Goal: Task Accomplishment & Management: Manage account settings

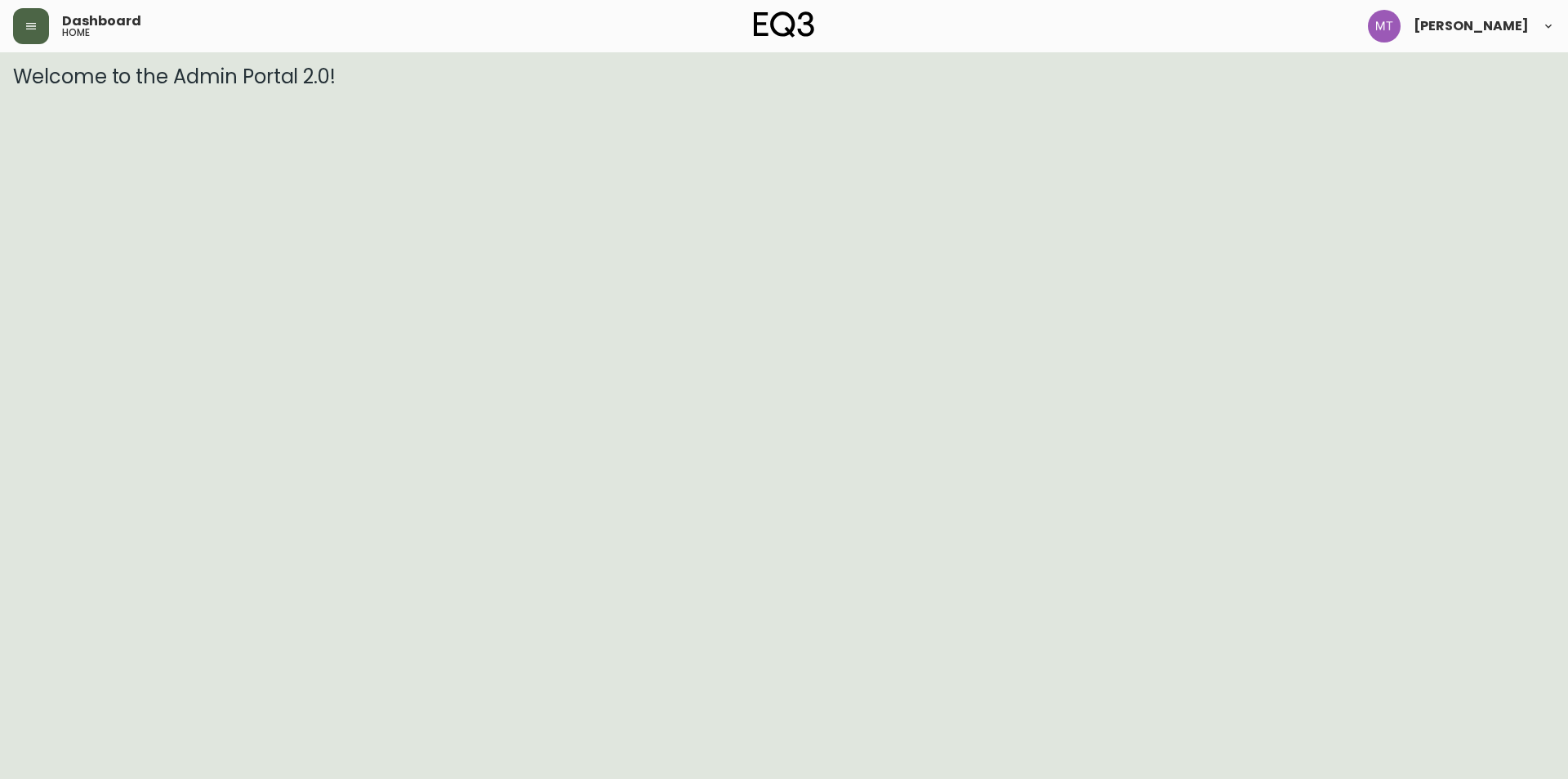
click at [26, 24] on icon "button" at bounding box center [31, 25] width 10 height 6
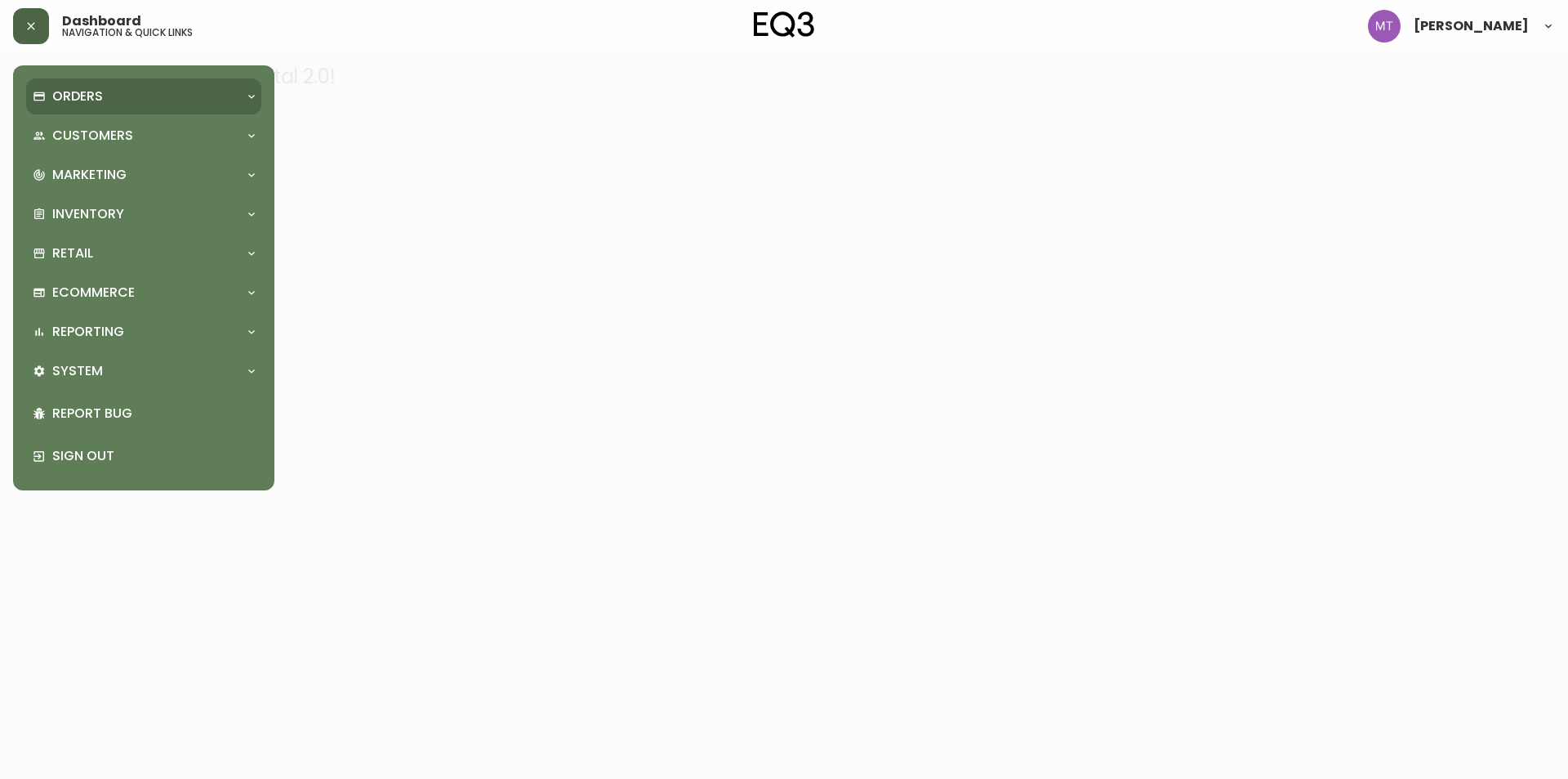
click at [59, 97] on p "Orders" at bounding box center [78, 96] width 51 height 18
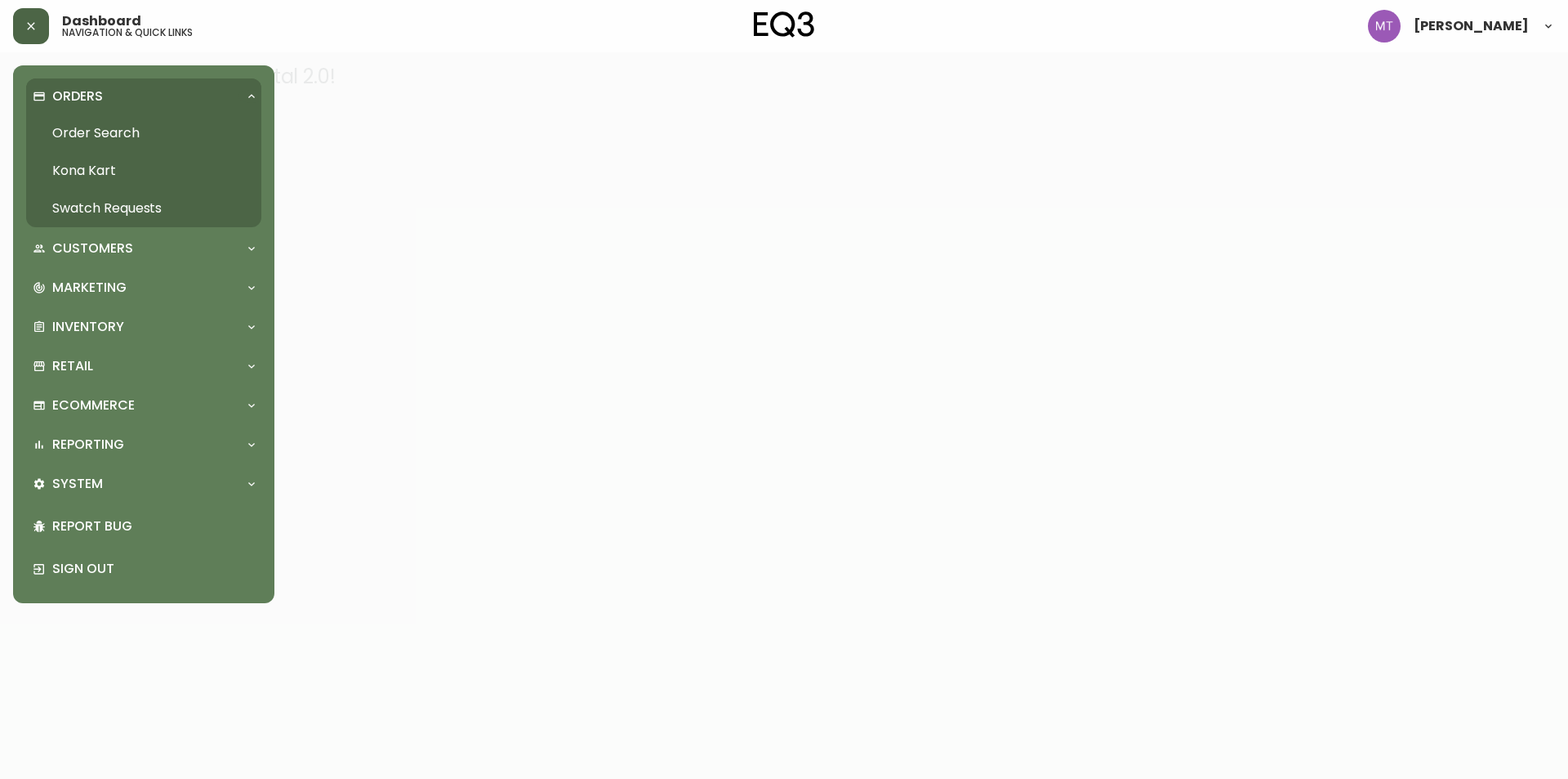
click at [81, 129] on link "Order Search" at bounding box center [144, 133] width 235 height 38
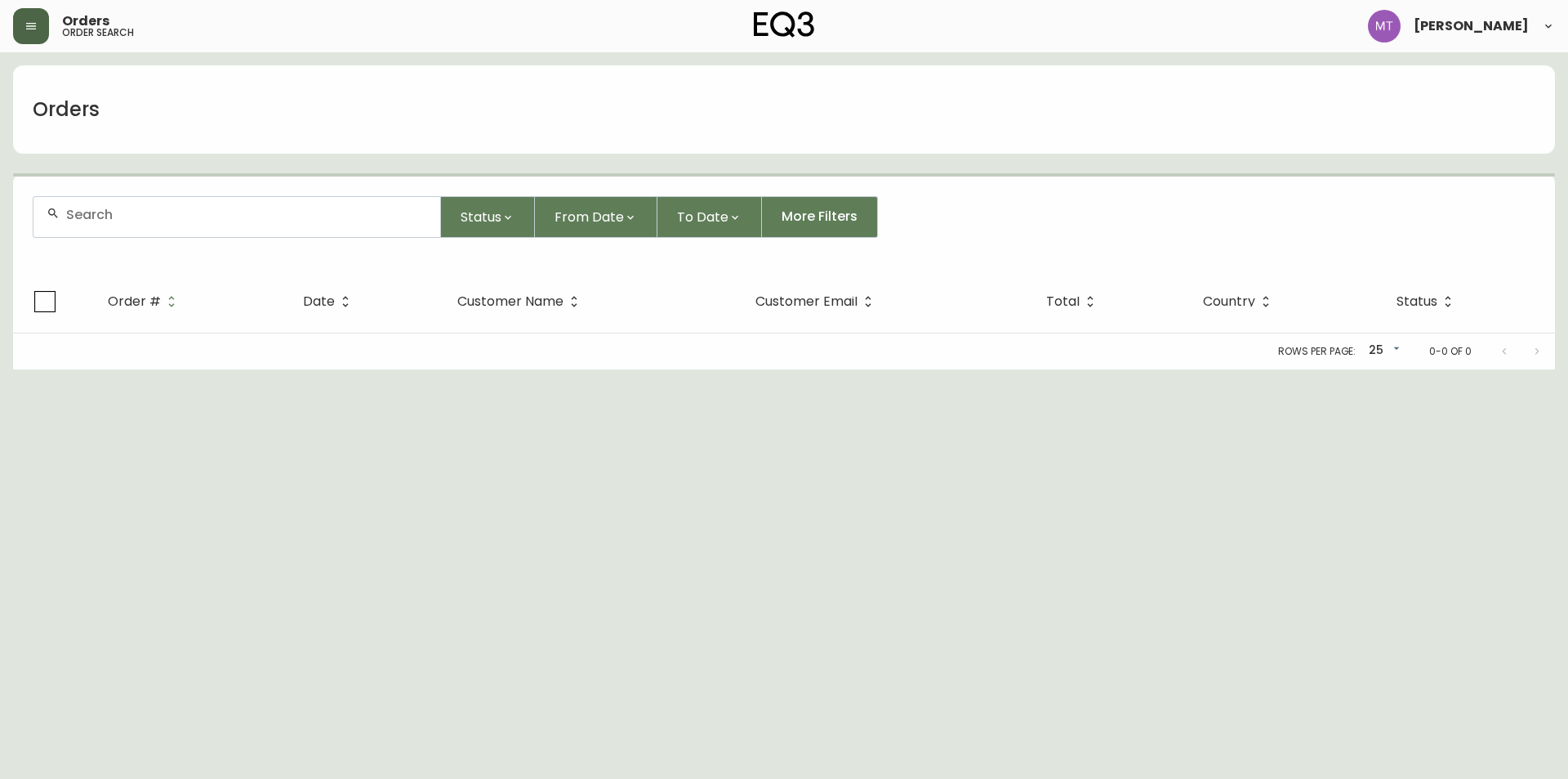
click at [145, 213] on input "text" at bounding box center [247, 215] width 361 height 16
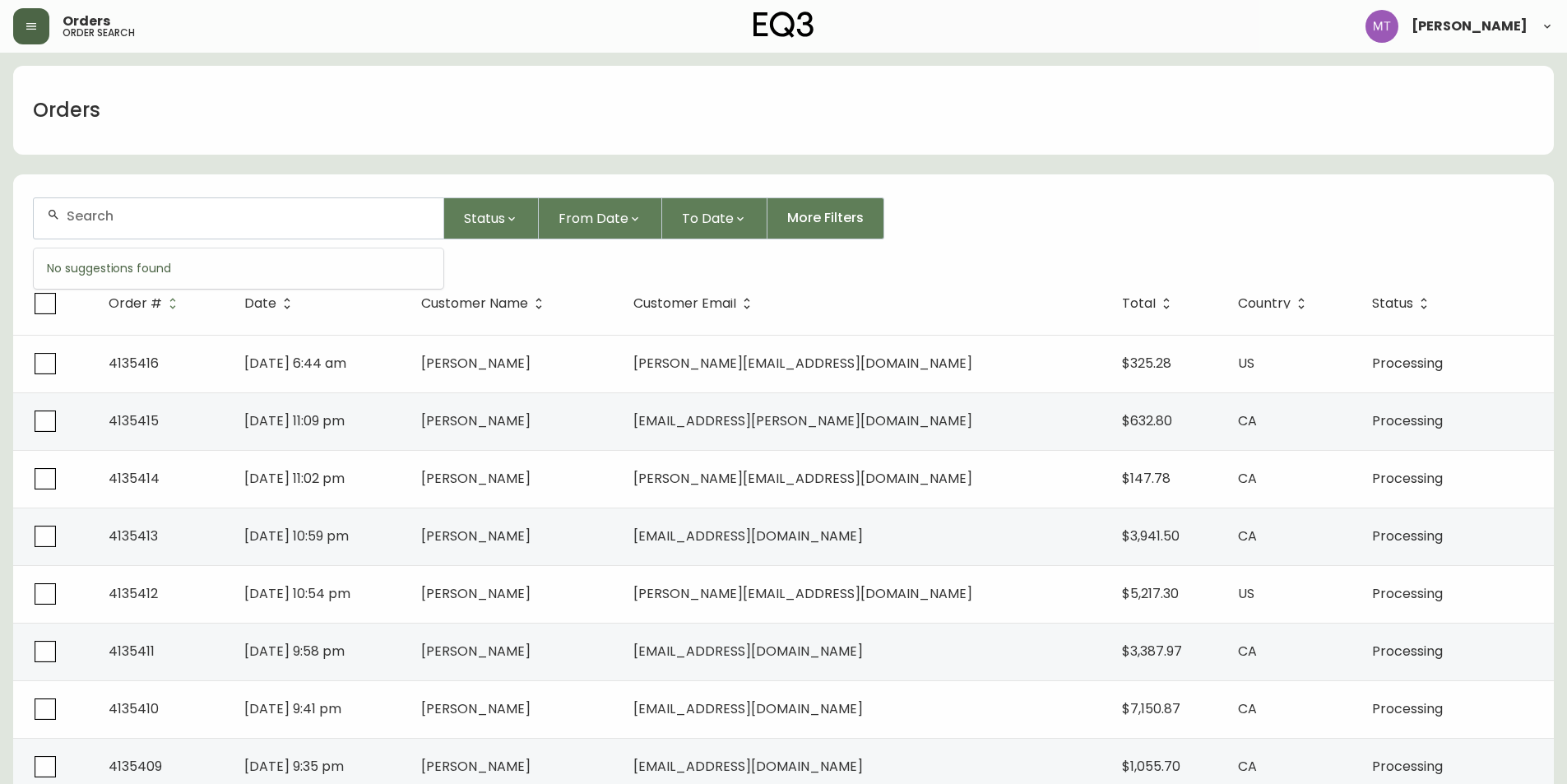
paste input "4135066"
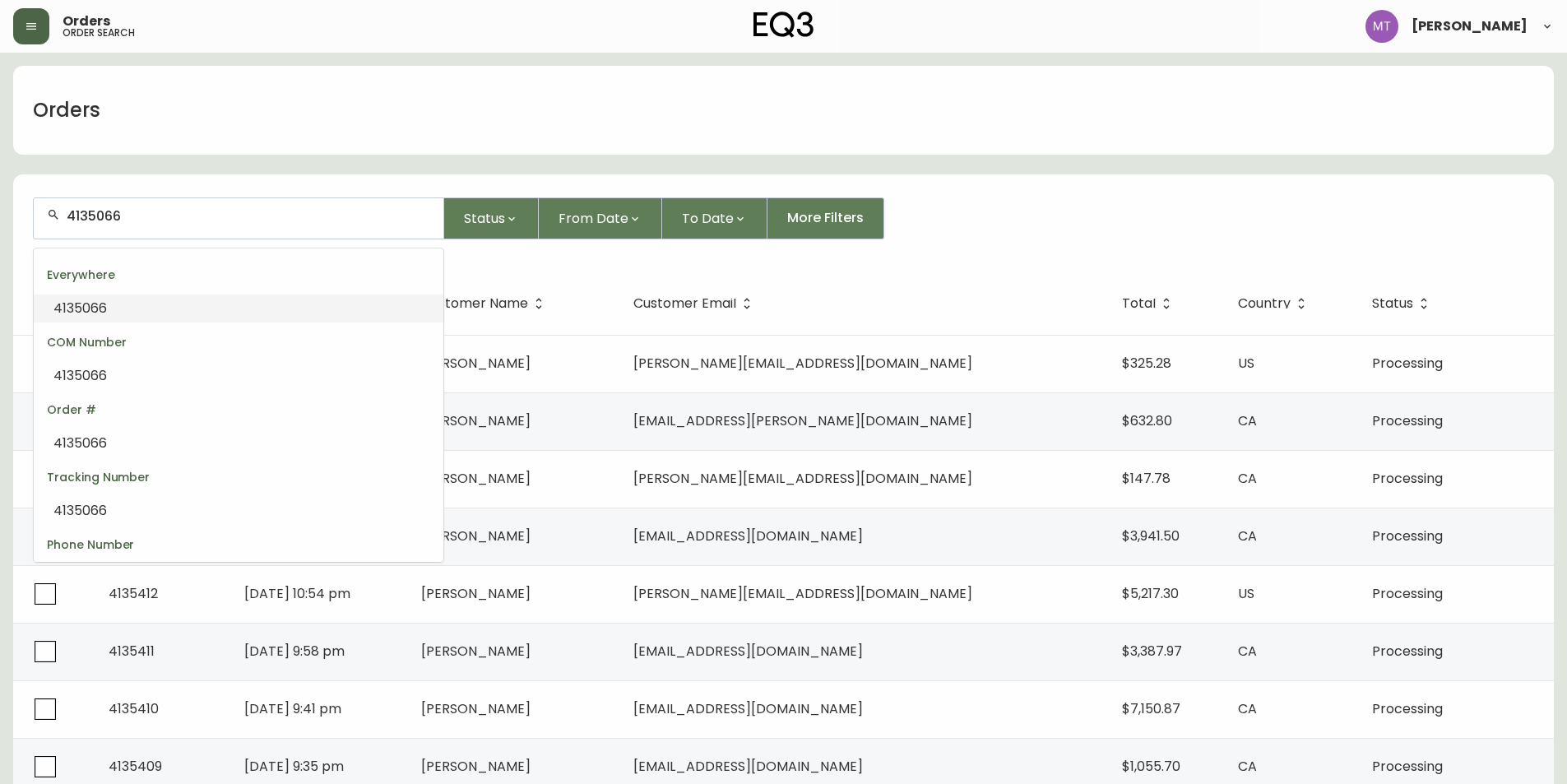
click at [126, 307] on li "4135066" at bounding box center [238, 308] width 409 height 28
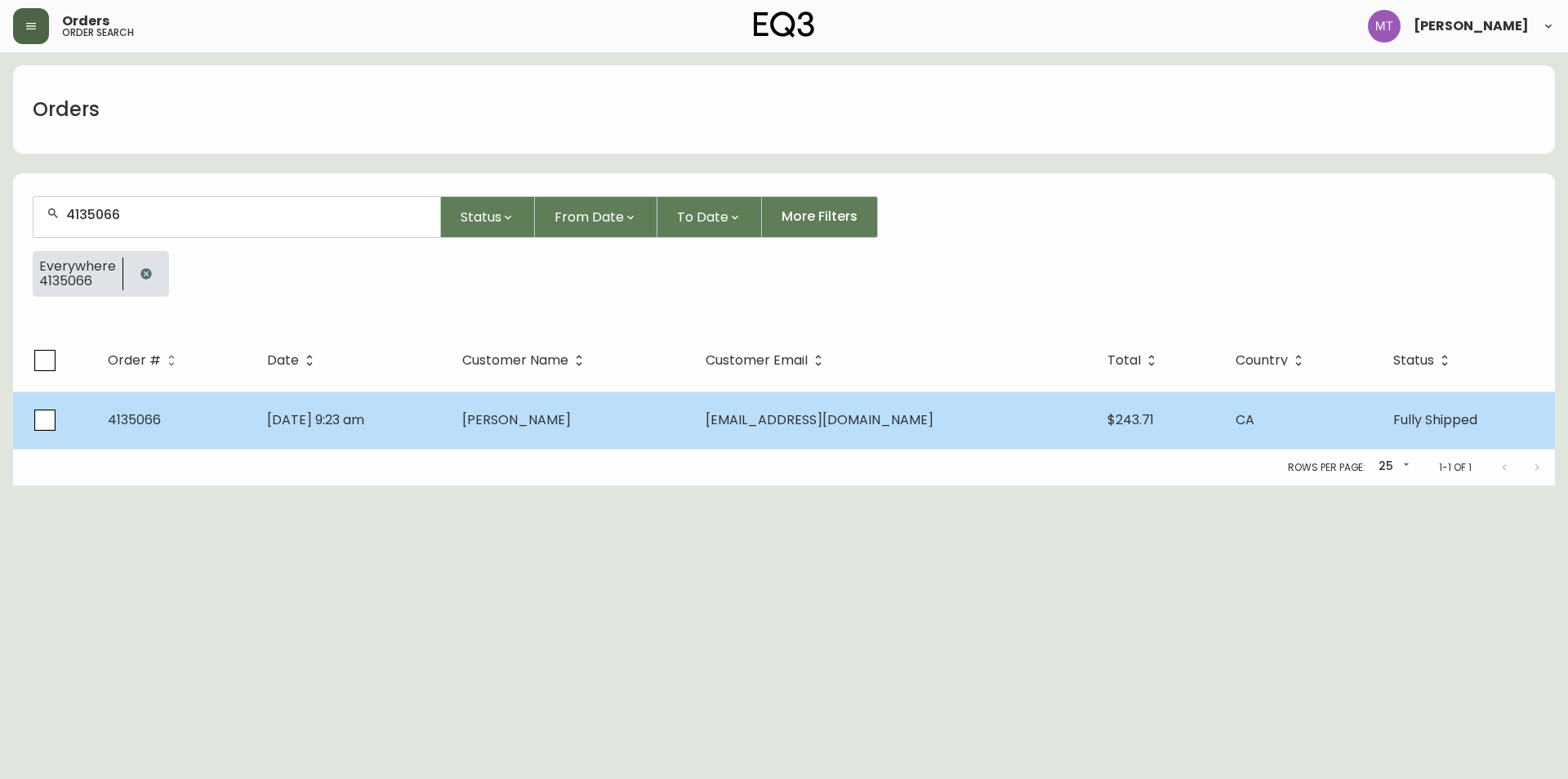
type input "4135066"
click at [449, 419] on td "Sep 03 2025, 9:23 am" at bounding box center [351, 420] width 195 height 58
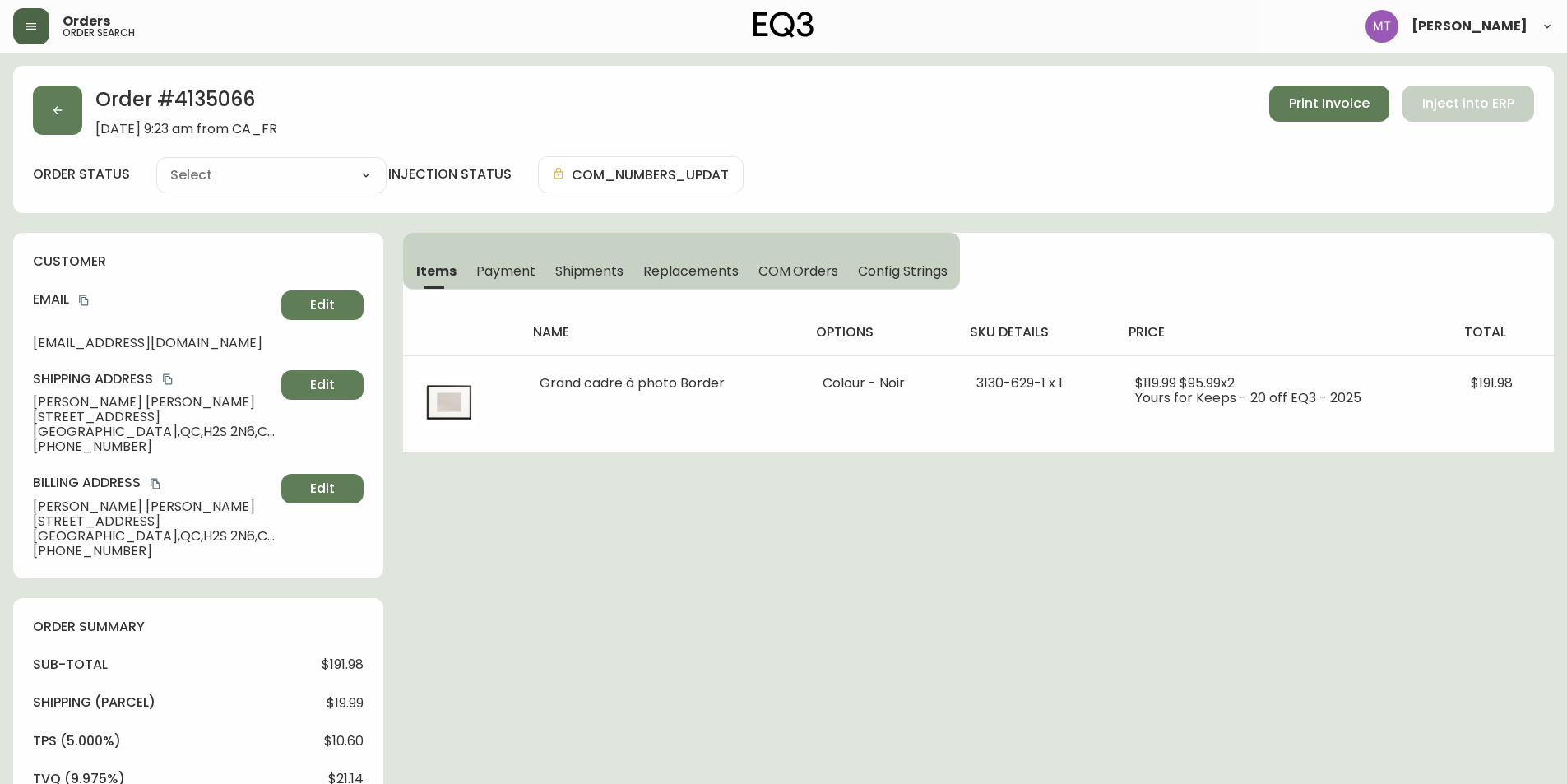
type input "Fully Shipped"
select select "FULLY_SHIPPED"
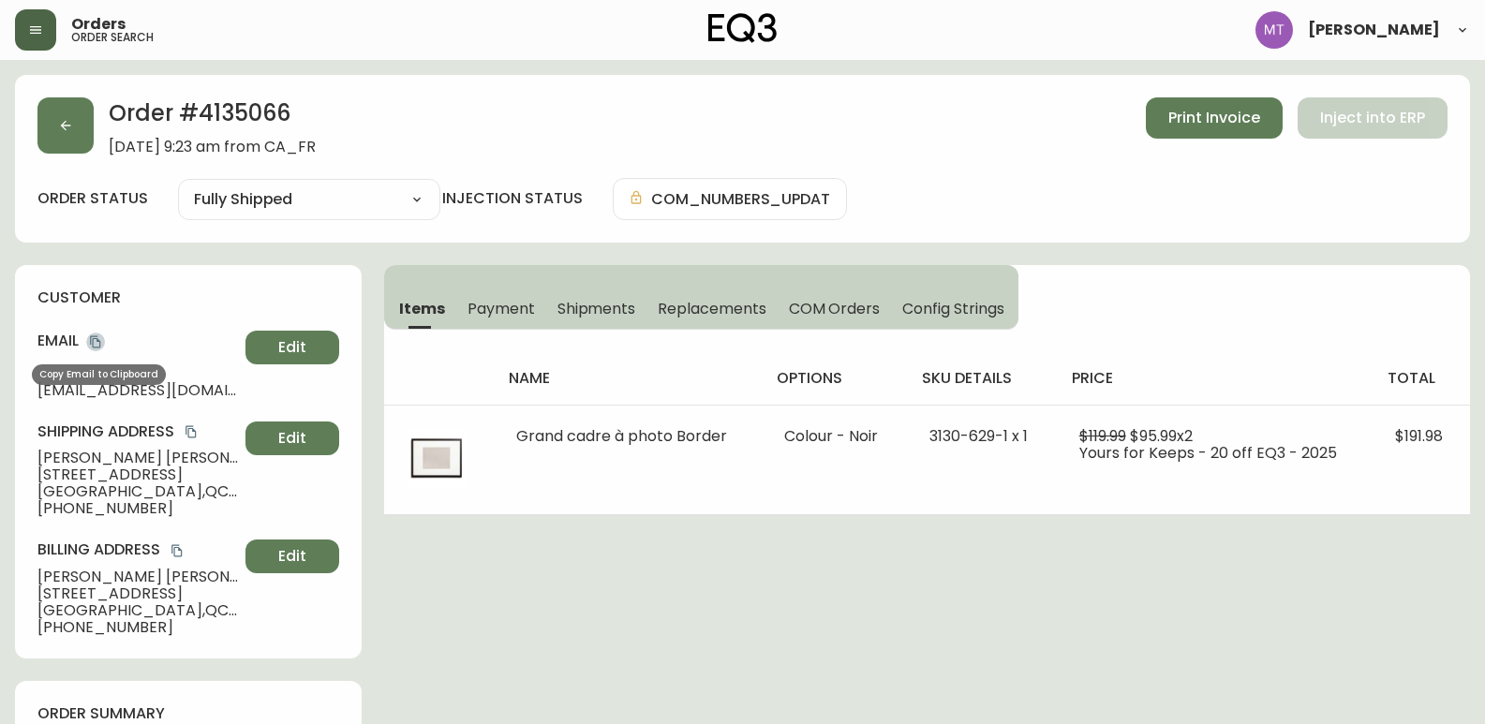
click at [94, 342] on icon "copy" at bounding box center [95, 342] width 10 height 12
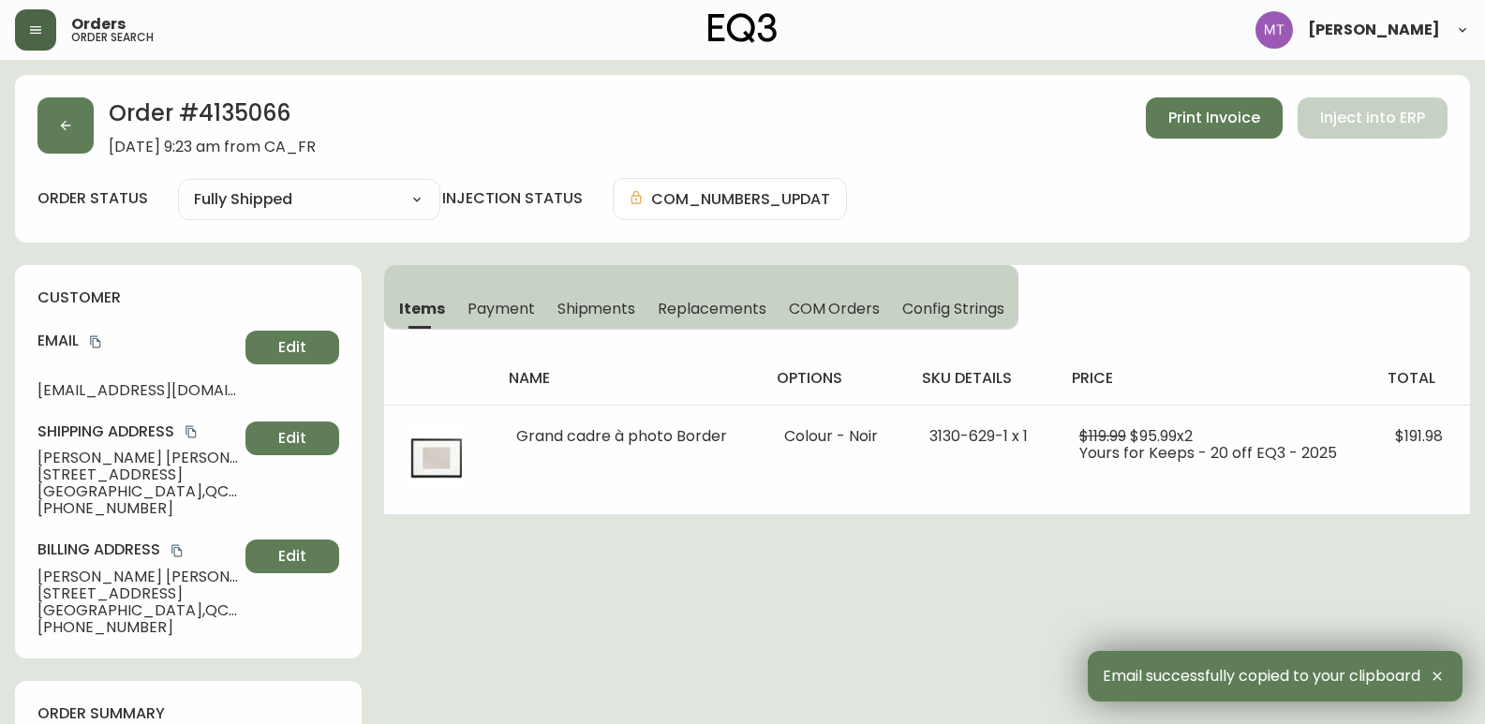
click at [629, 305] on span "Shipments" at bounding box center [596, 309] width 79 height 20
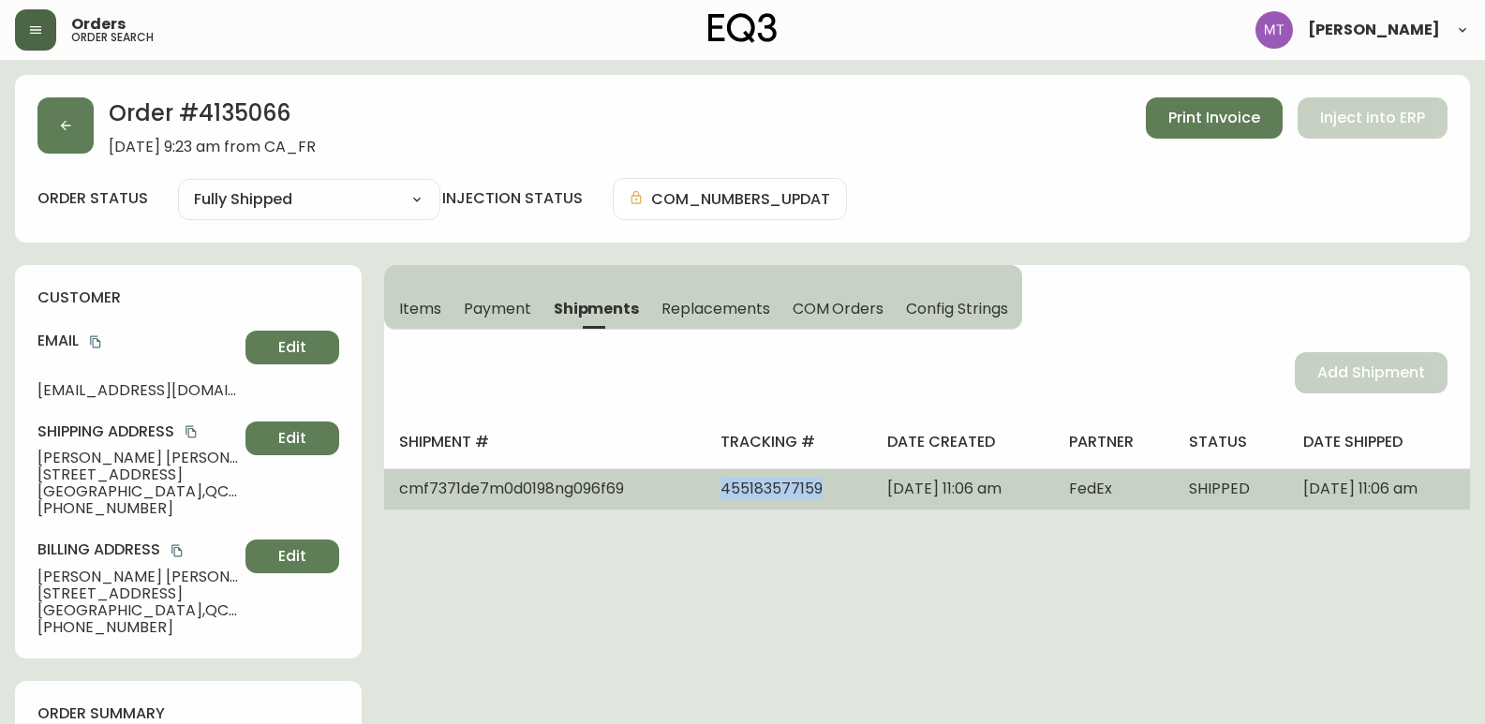
drag, startPoint x: 763, startPoint y: 488, endPoint x: 654, endPoint y: 487, distance: 109.6
click at [705, 487] on td "455183577159" at bounding box center [788, 488] width 167 height 41
copy span "455183577159"
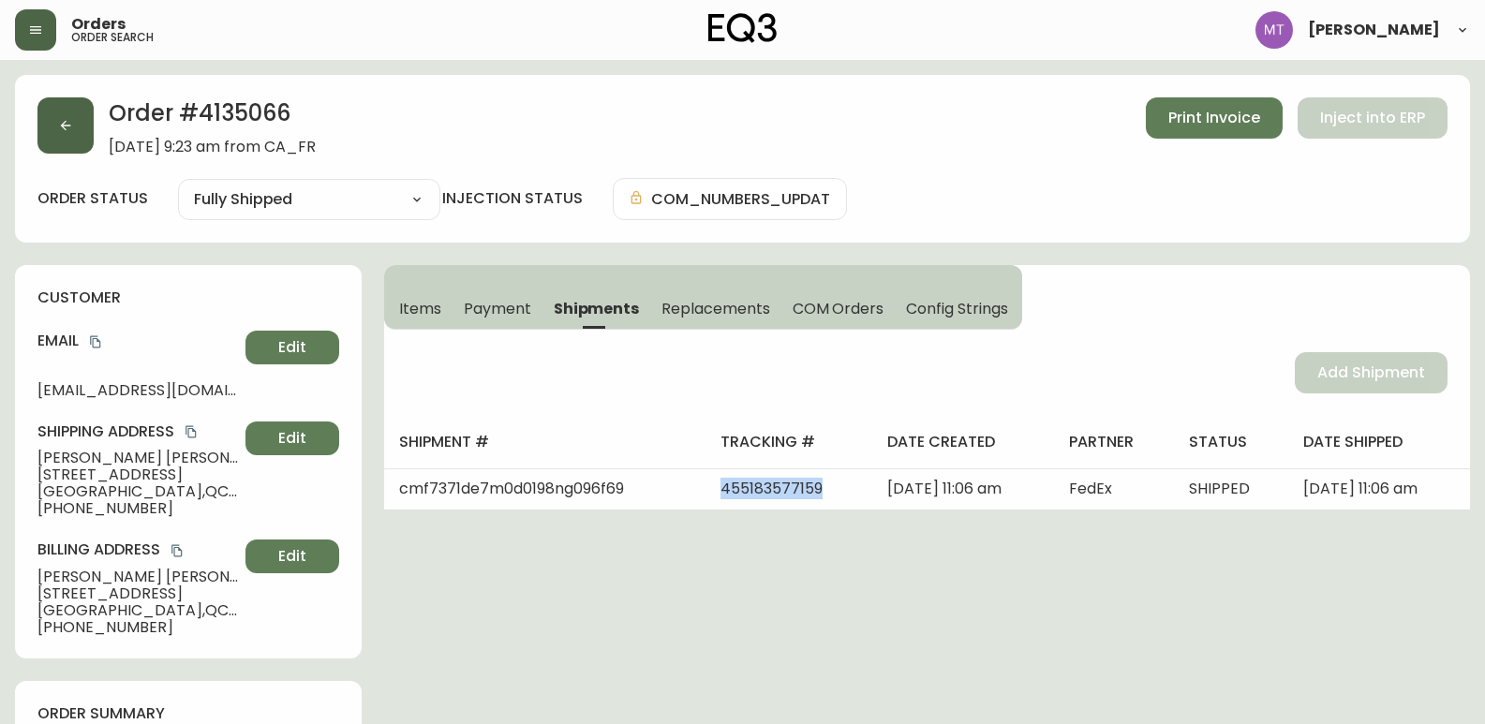
click at [60, 131] on icon "button" at bounding box center [65, 125] width 15 height 15
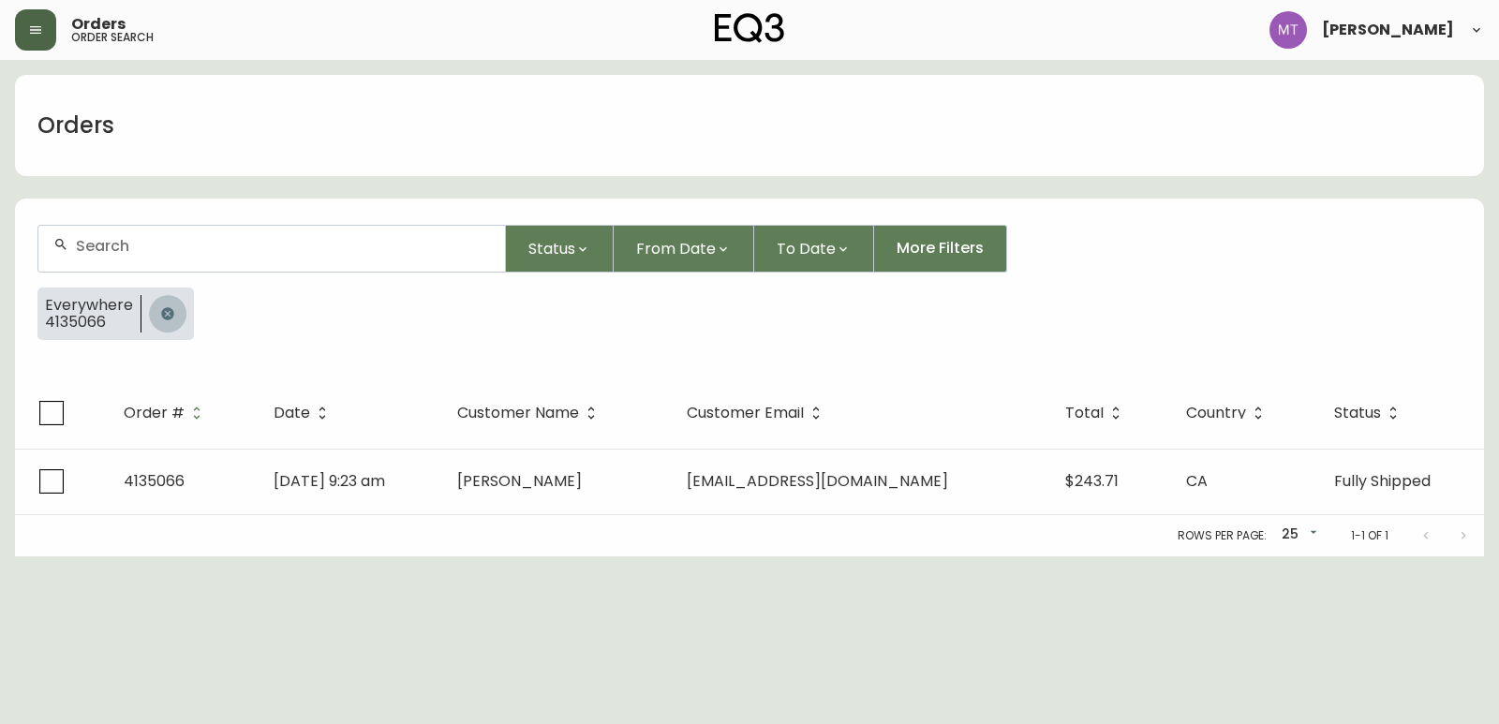
click at [169, 311] on icon "button" at bounding box center [167, 313] width 12 height 12
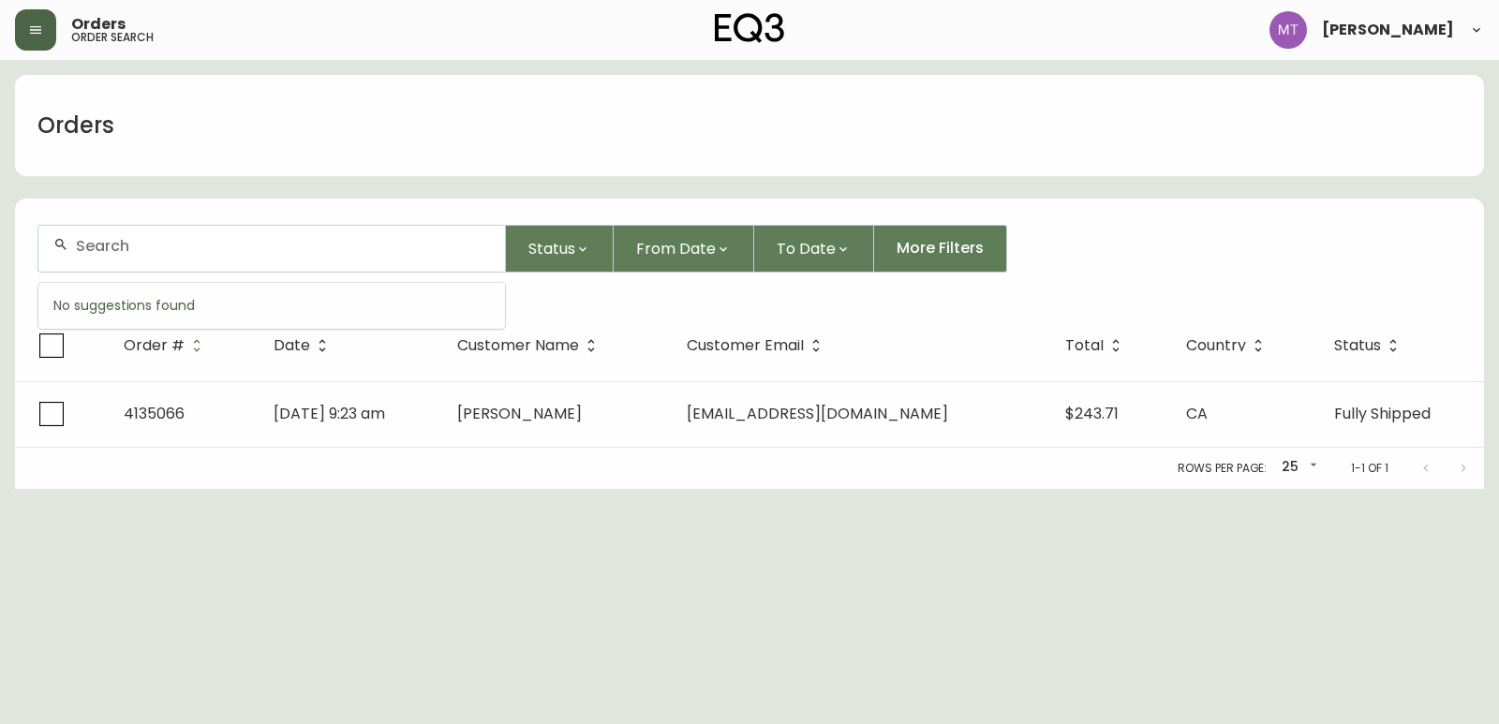
click at [146, 243] on input "text" at bounding box center [283, 246] width 414 height 18
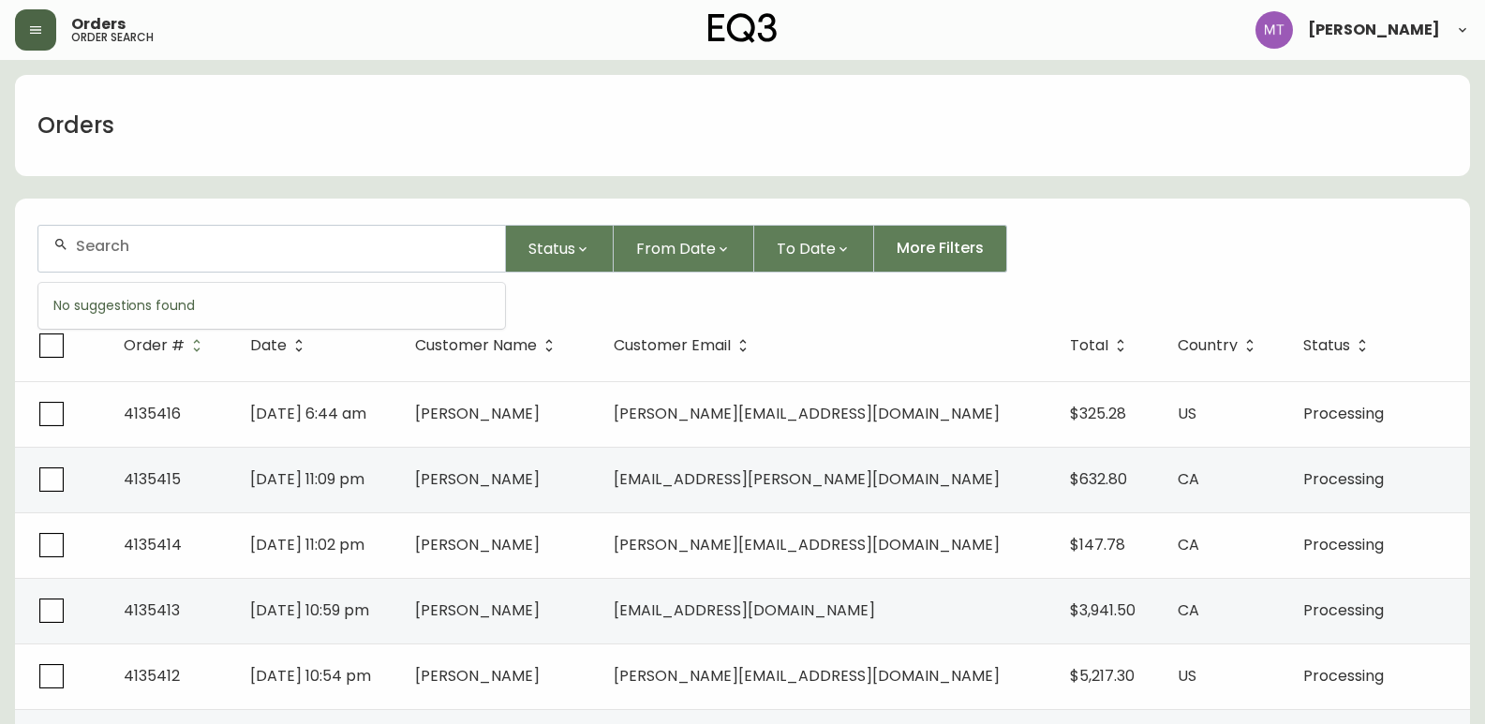
paste input "4133512"
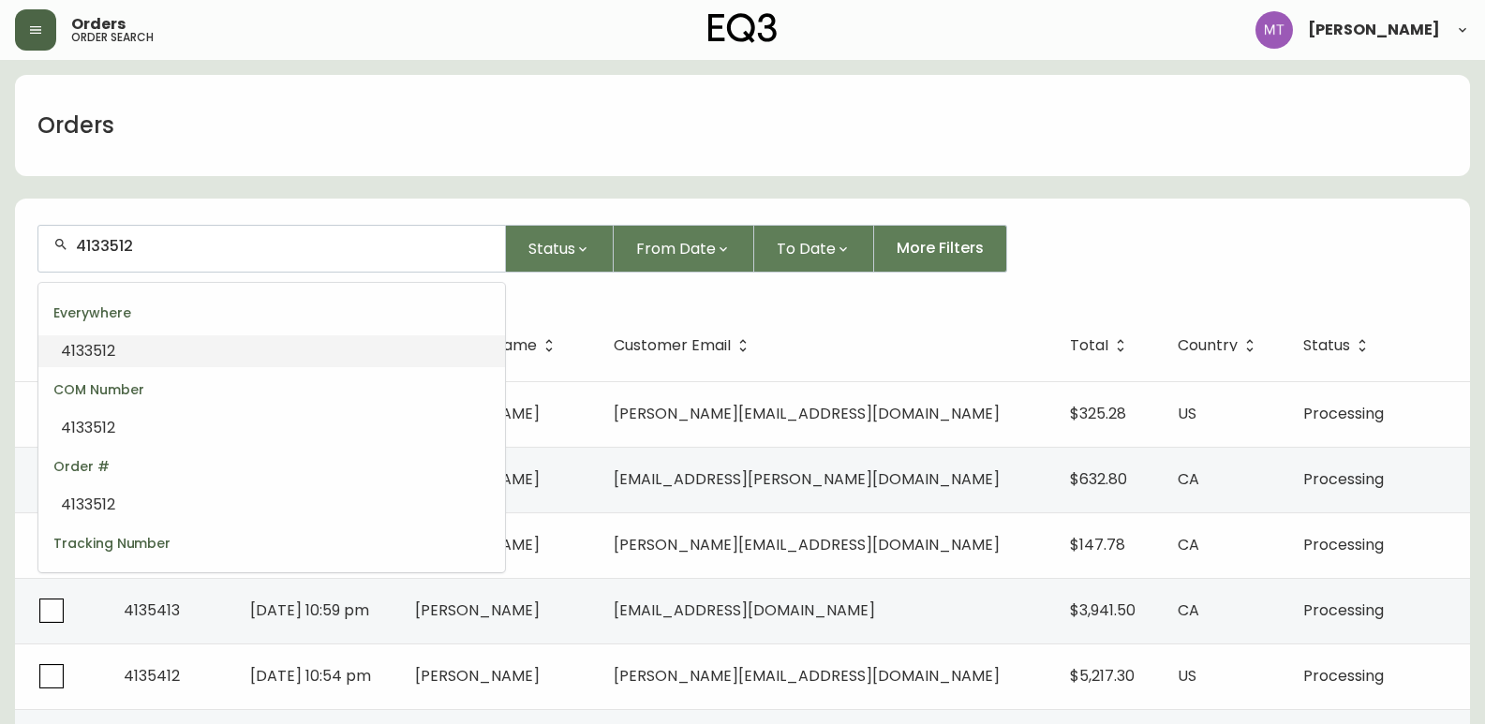
click at [139, 348] on li "4133512" at bounding box center [271, 351] width 466 height 32
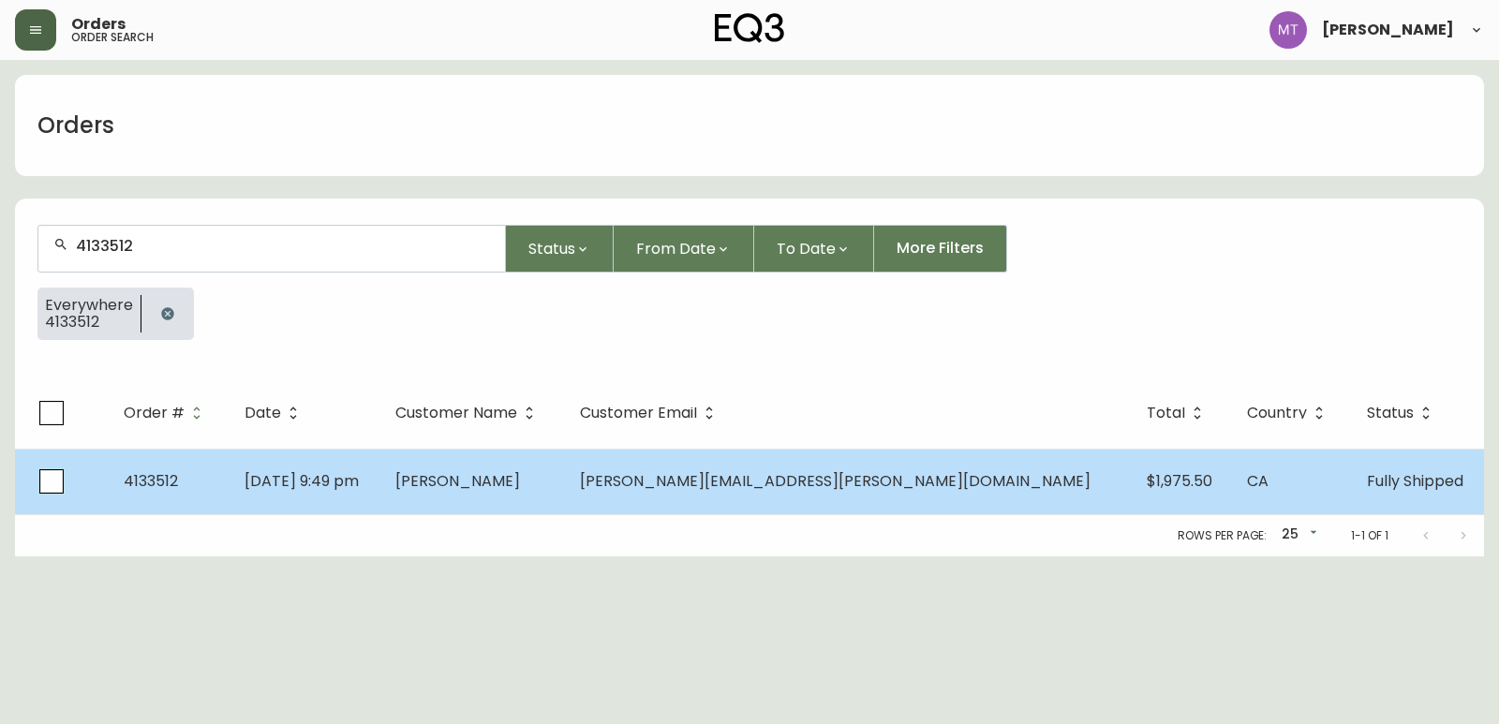
type input "4133512"
click at [552, 492] on td "Natalie Derome" at bounding box center [472, 482] width 185 height 66
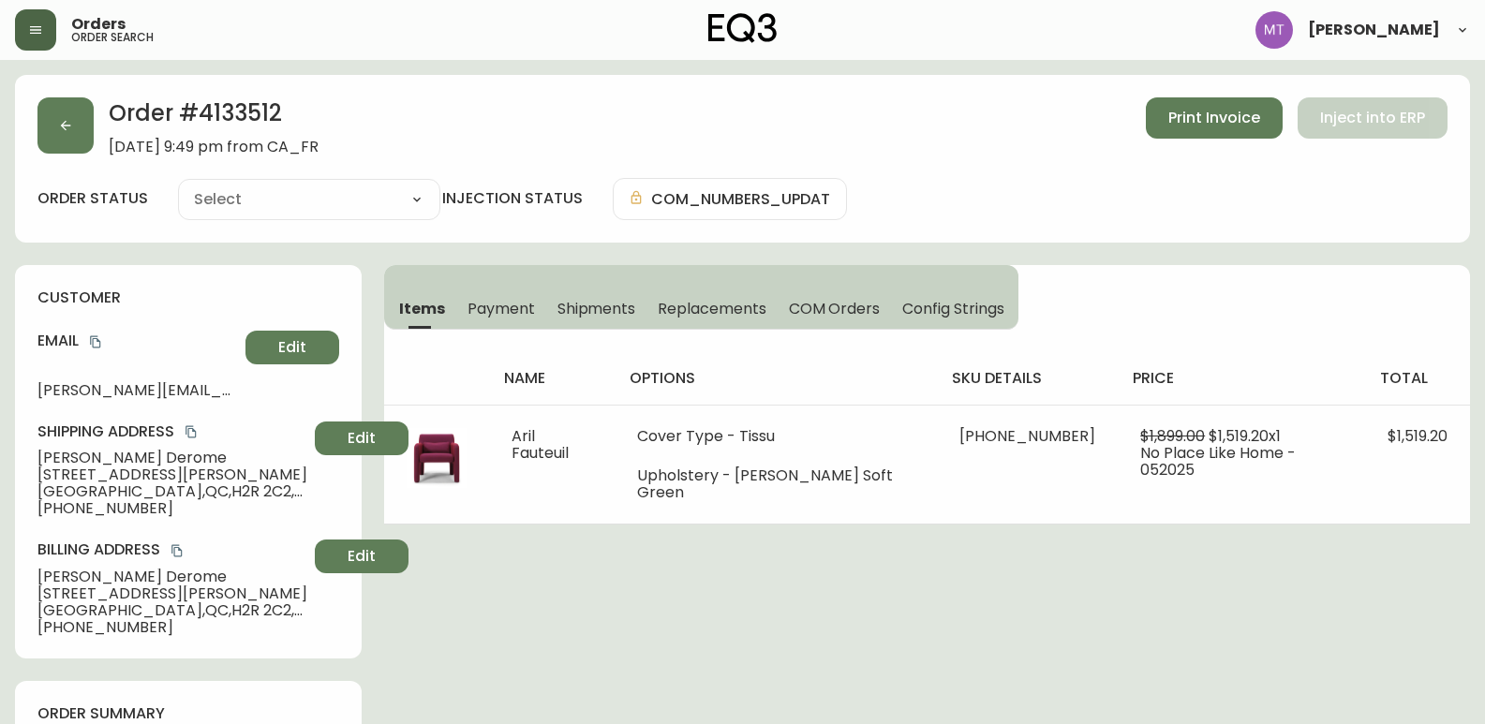
type input "Fully Shipped"
select select "FULLY_SHIPPED"
click at [90, 336] on icon "copy" at bounding box center [95, 341] width 13 height 13
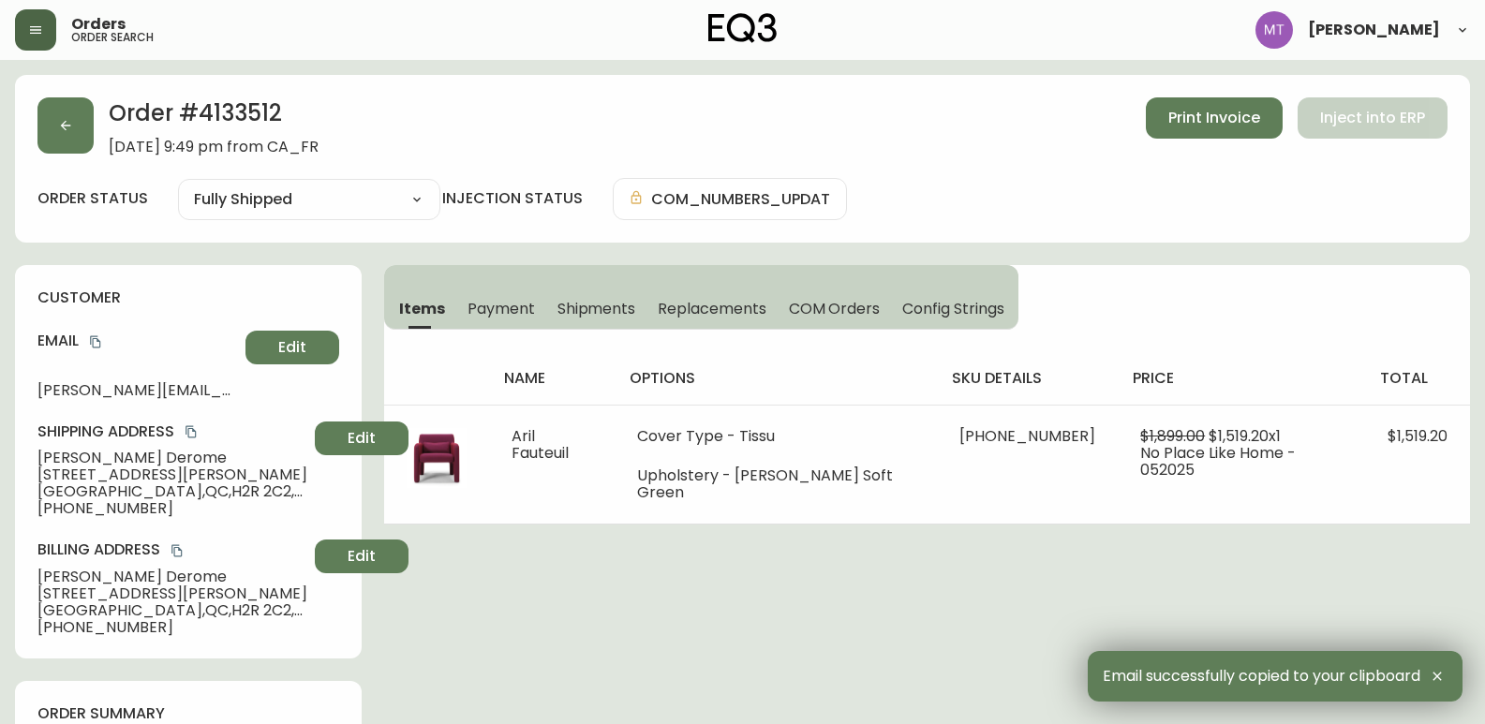
click at [164, 296] on h4 "customer" at bounding box center [188, 298] width 302 height 21
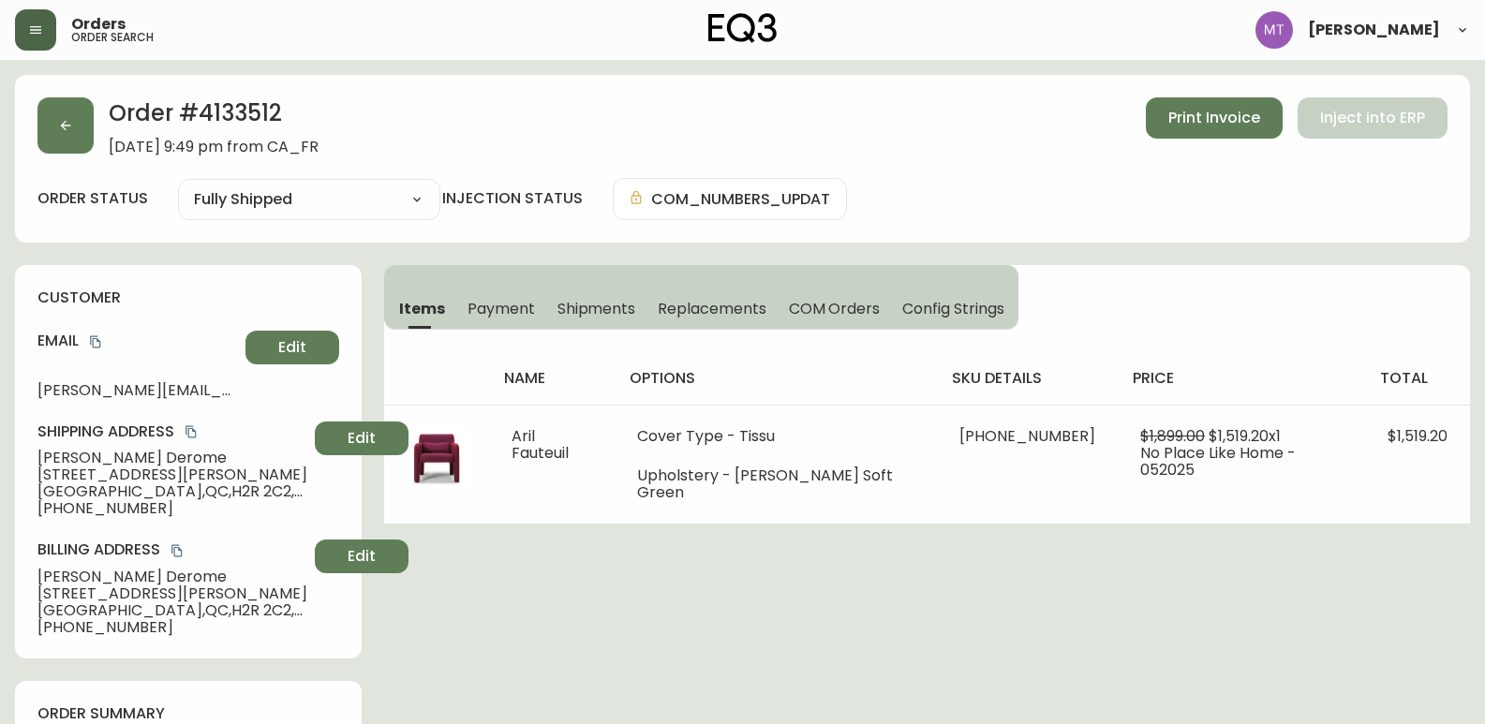
click at [156, 454] on span "Natalie Derome" at bounding box center [172, 458] width 270 height 17
drag, startPoint x: 160, startPoint y: 459, endPoint x: 22, endPoint y: 455, distance: 138.7
click at [22, 455] on div "customer Email natalie.derome@videotron.ca Edit Shipping Address Natalie Derome…" at bounding box center [188, 461] width 347 height 393
click at [172, 470] on span "7276 Rue Drolet" at bounding box center [172, 474] width 270 height 17
drag, startPoint x: 171, startPoint y: 471, endPoint x: 20, endPoint y: 474, distance: 151.8
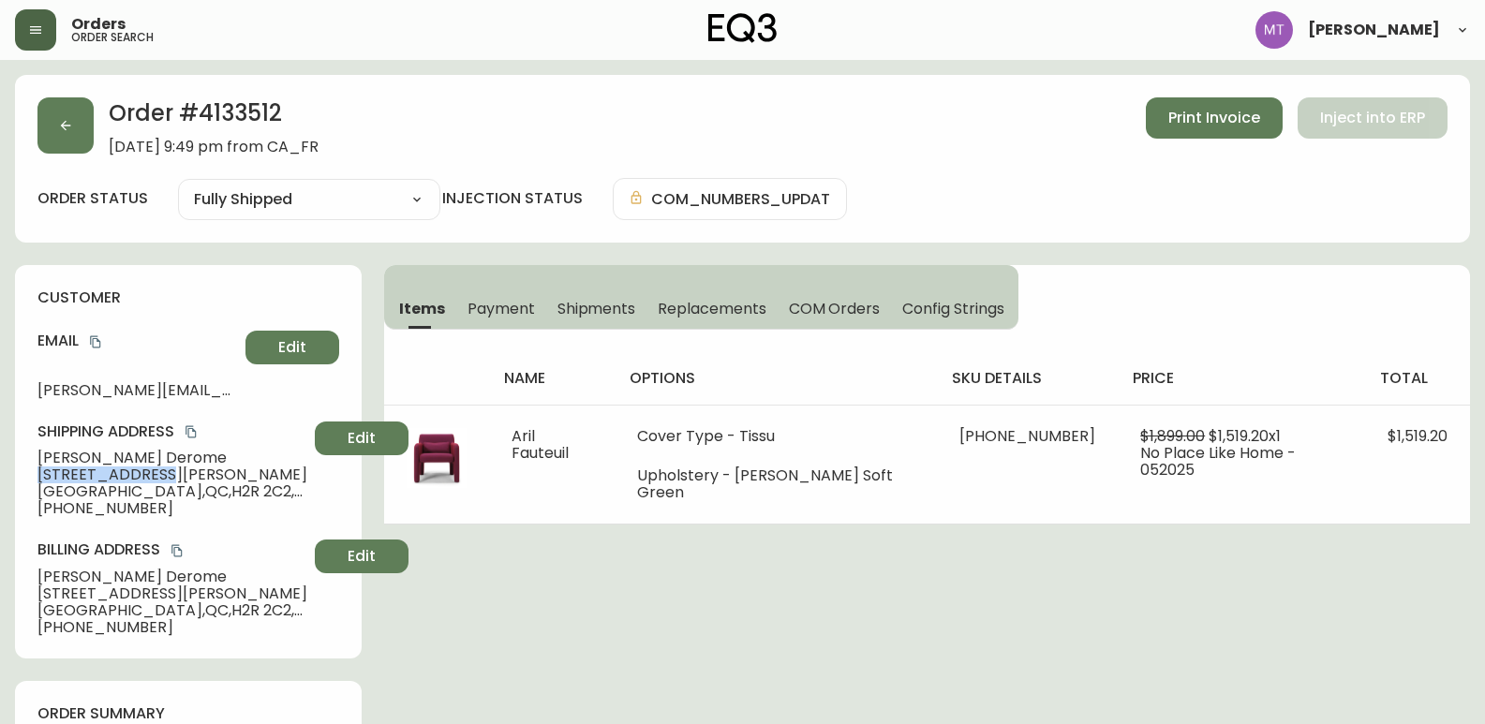
click at [20, 474] on div "customer Email natalie.derome@videotron.ca Edit Shipping Address Natalie Derome…" at bounding box center [188, 461] width 347 height 393
copy span "7276 Rue Drolet"
drag, startPoint x: 142, startPoint y: 604, endPoint x: 201, endPoint y: 609, distance: 59.2
click at [201, 609] on span "Montréal , QC , H2R 2C2 , CA" at bounding box center [172, 610] width 270 height 17
copy span "H2R 2C2"
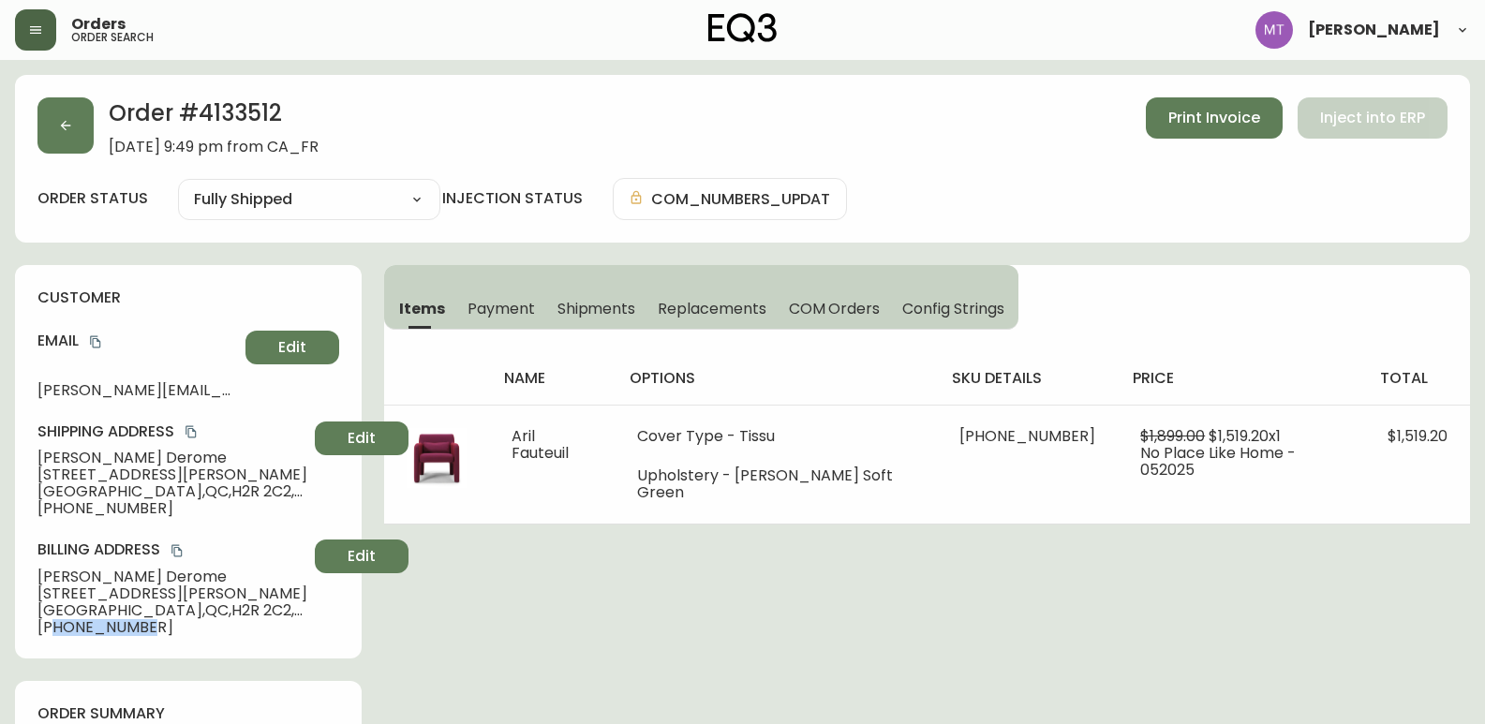
drag, startPoint x: 51, startPoint y: 625, endPoint x: 143, endPoint y: 635, distance: 93.3
click at [143, 635] on span "+15142589456" at bounding box center [172, 627] width 270 height 17
copy span "5142589456"
click at [95, 345] on icon "copy" at bounding box center [95, 341] width 13 height 13
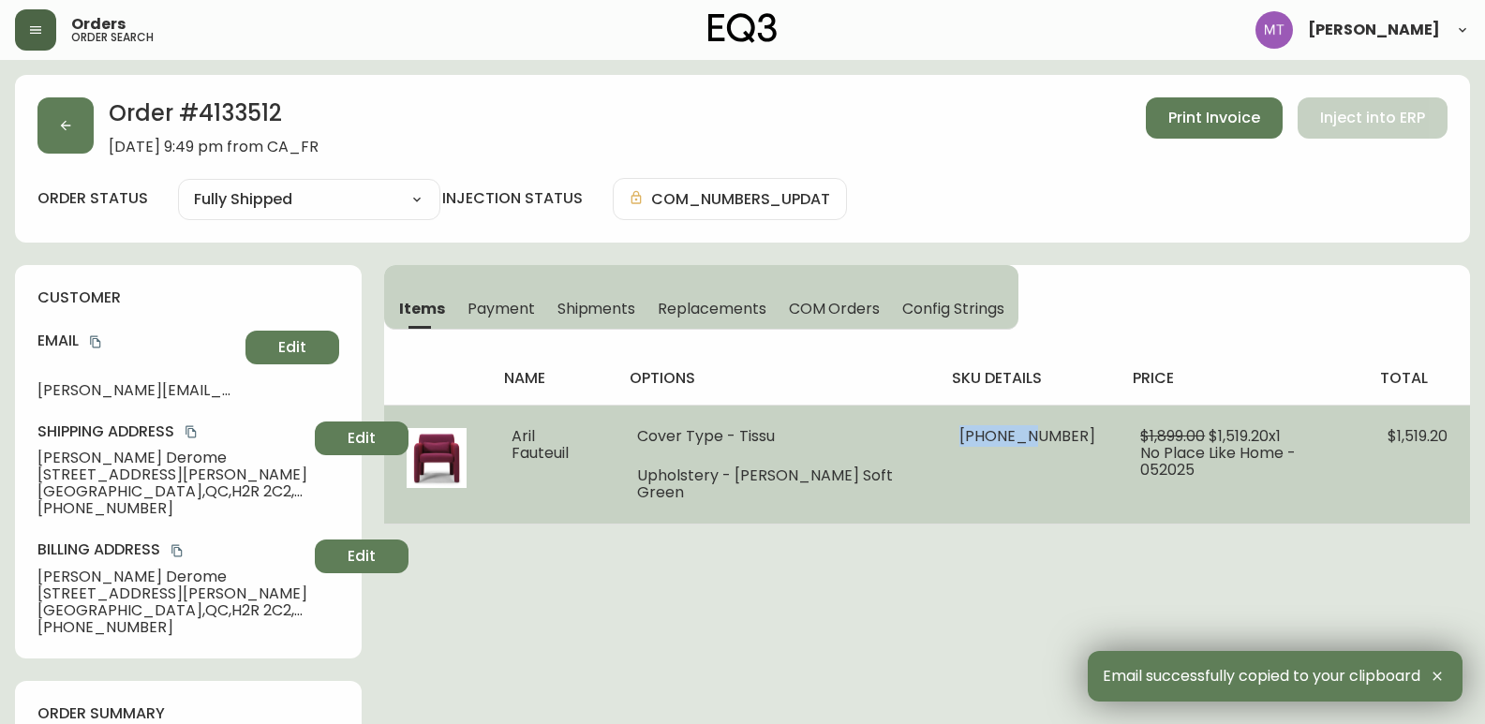
drag, startPoint x: 1015, startPoint y: 435, endPoint x: 942, endPoint y: 435, distance: 73.1
click at [942, 435] on td "30239-02 x 1" at bounding box center [1027, 464] width 181 height 119
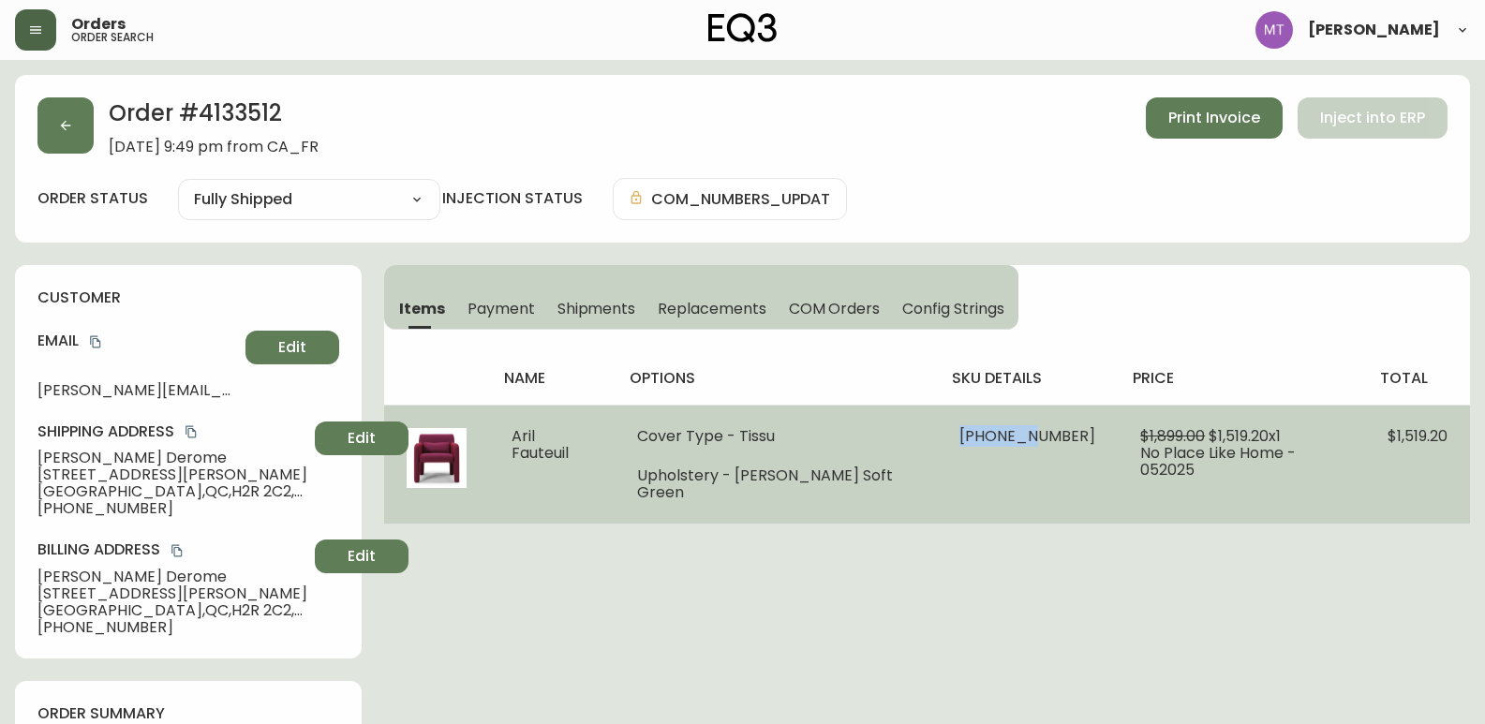
copy span "30239-02"
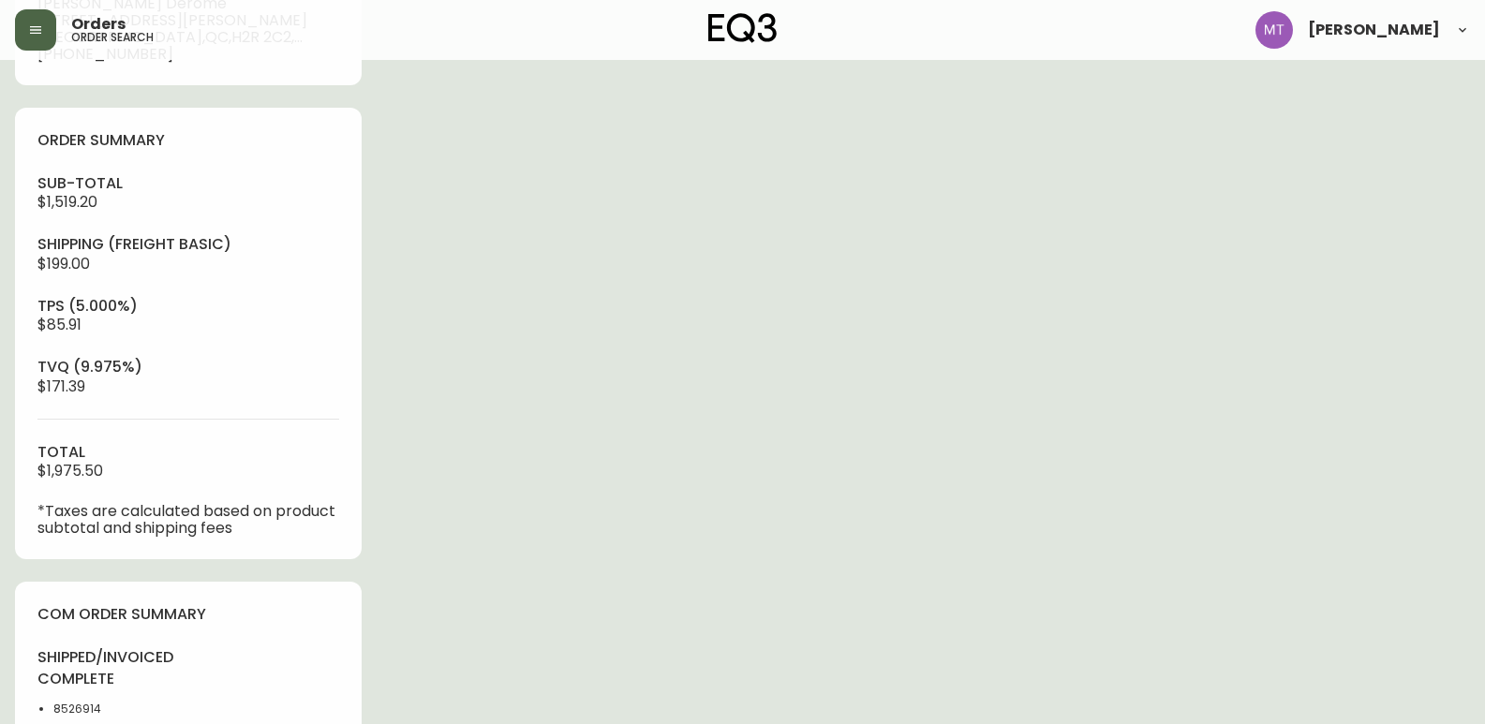
scroll to position [562, 0]
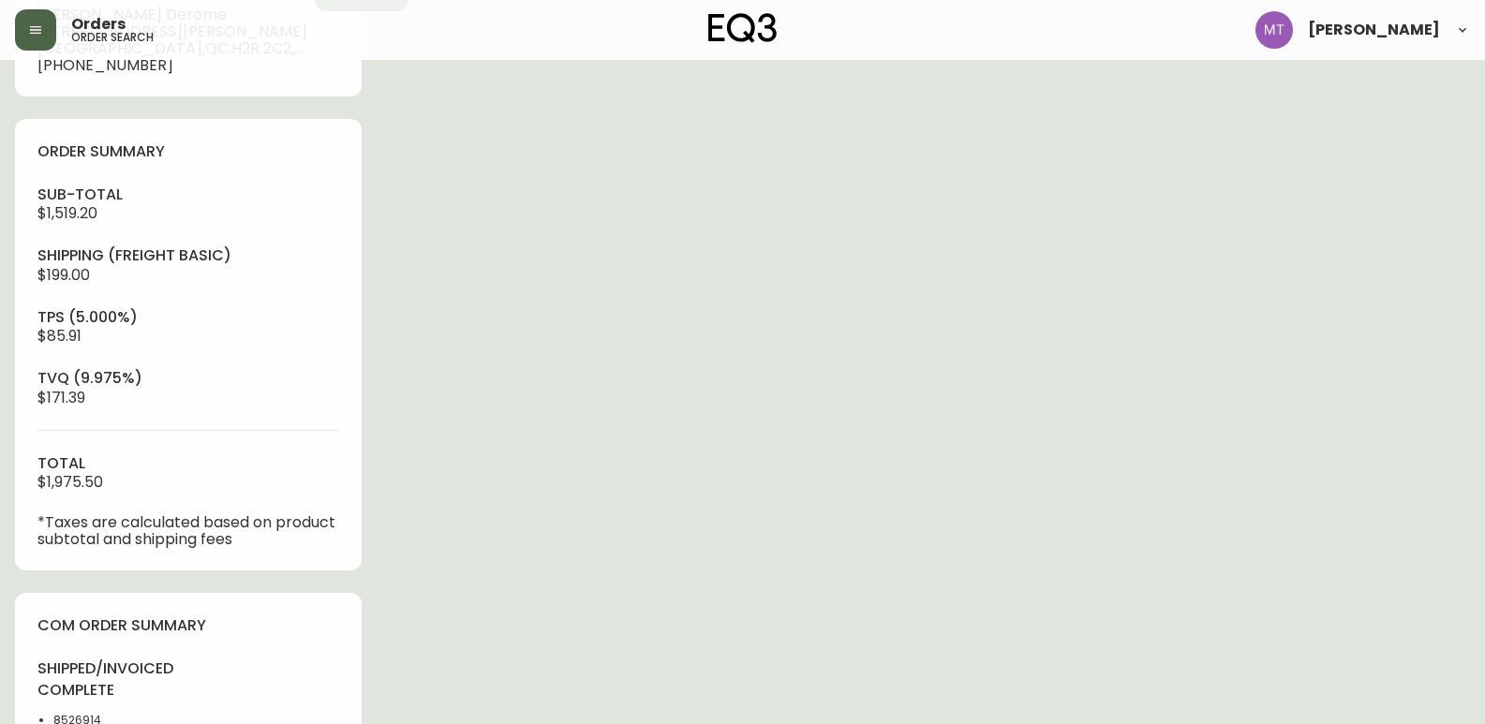
click at [634, 683] on div "Order # 4133512 June 1, 2025 at 9:49 pm from CA_FR Print Invoice Inject into ER…" at bounding box center [742, 366] width 1455 height 1707
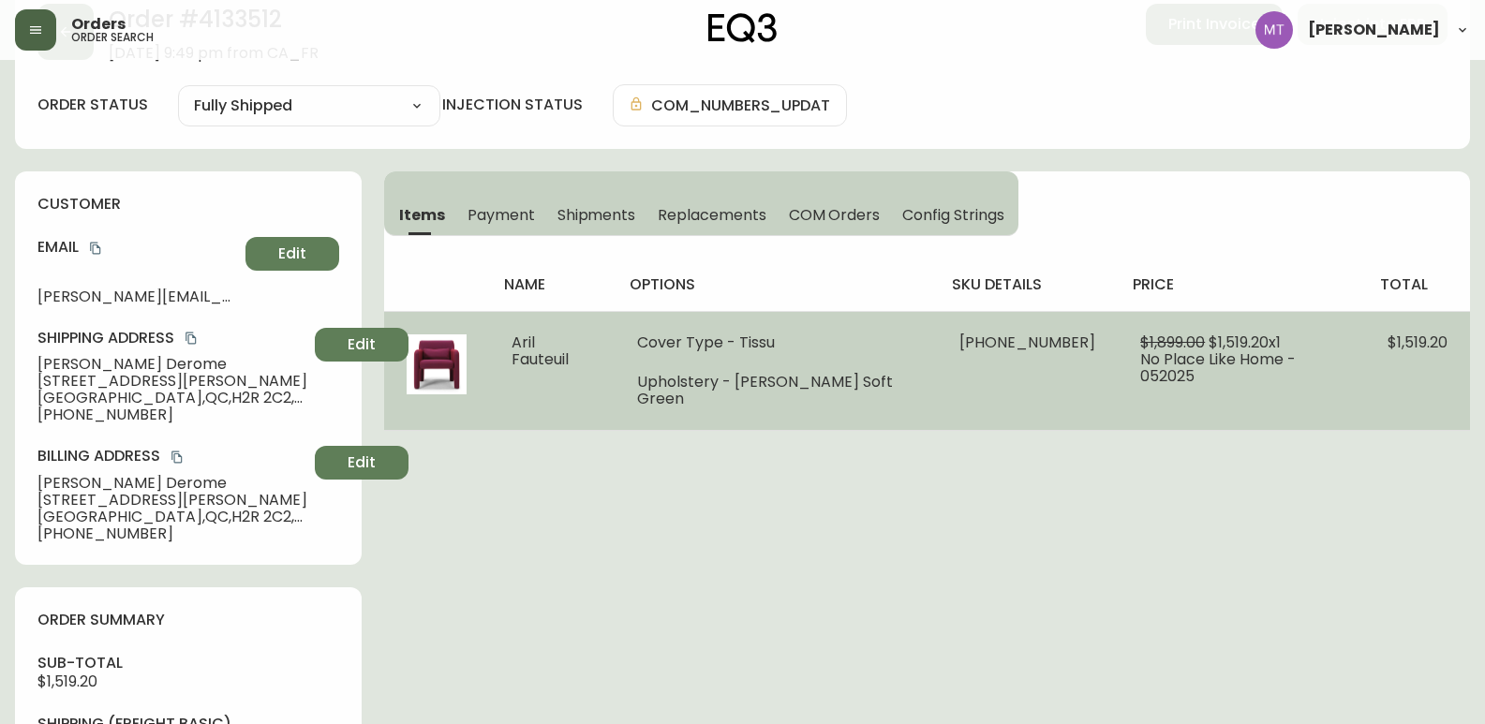
scroll to position [0, 0]
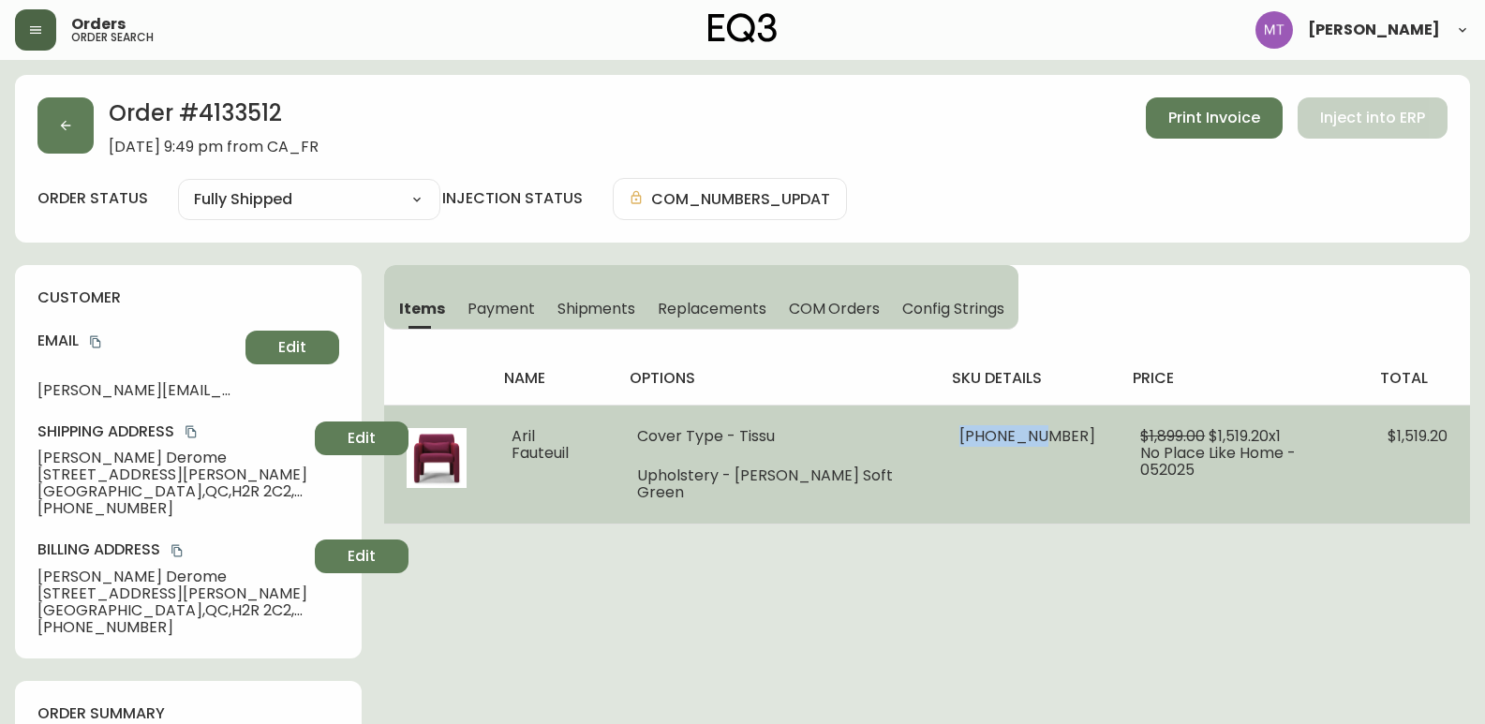
drag, startPoint x: 1018, startPoint y: 436, endPoint x: 935, endPoint y: 436, distance: 83.4
click at [937, 436] on td "30239-02 x 1" at bounding box center [1027, 464] width 181 height 119
copy span "30239-02"
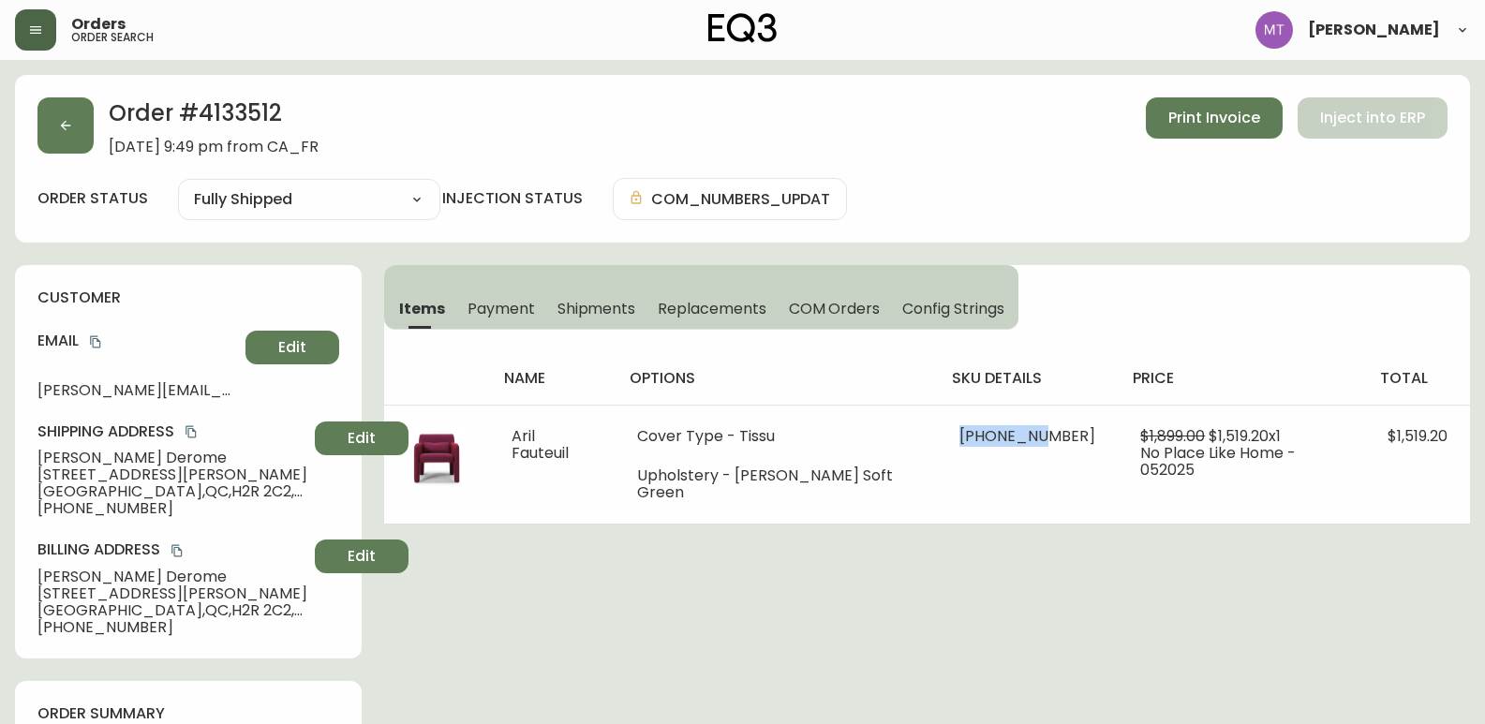
click at [183, 280] on div "customer Email natalie.derome@videotron.ca Edit Shipping Address Natalie Derome…" at bounding box center [188, 461] width 347 height 393
